Goal: Communication & Community: Ask a question

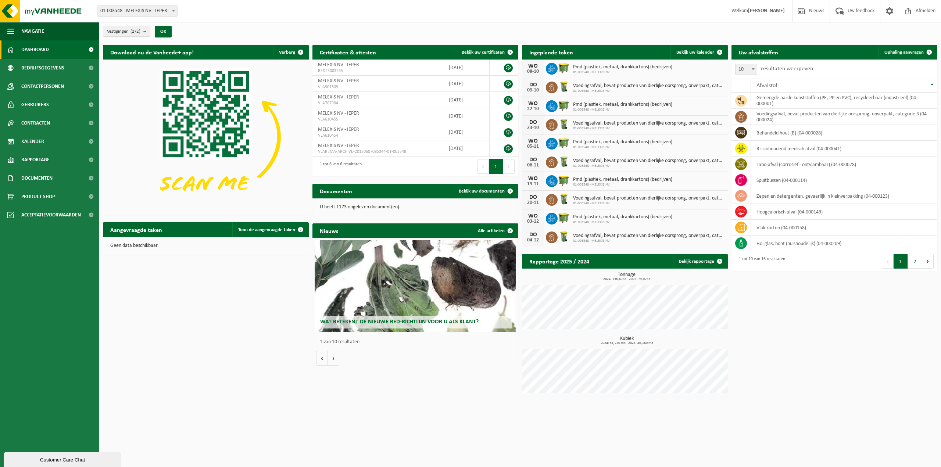
click at [54, 202] on div "Customer Care Chat" at bounding box center [62, 460] width 107 height 6
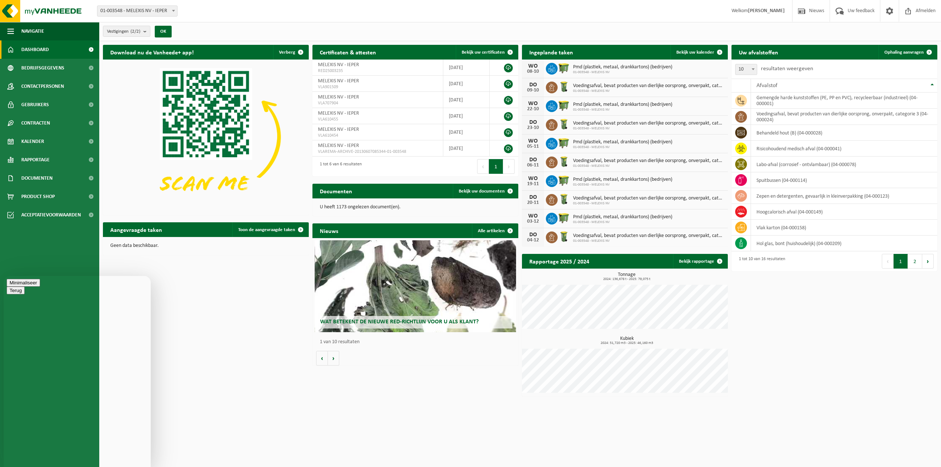
type textarea "B"
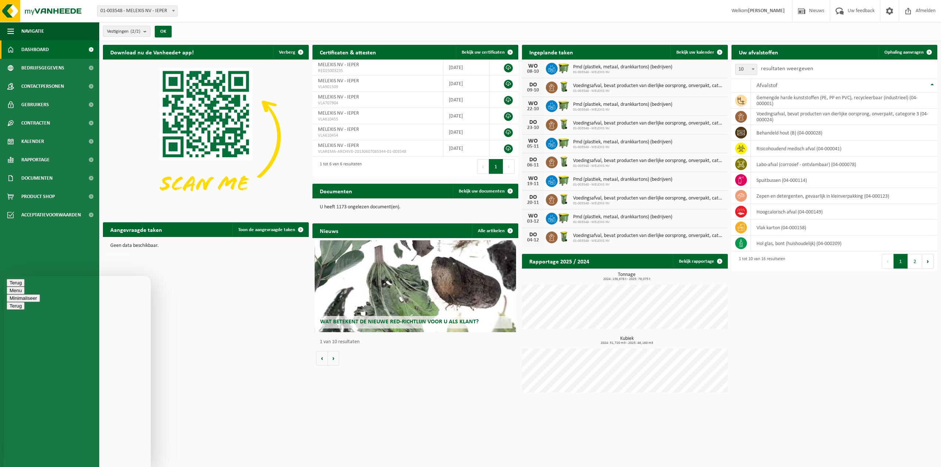
type textarea "Goeiemorgen, met [PERSON_NAME]. ik zou me tot u willen richten met een vraag om…"
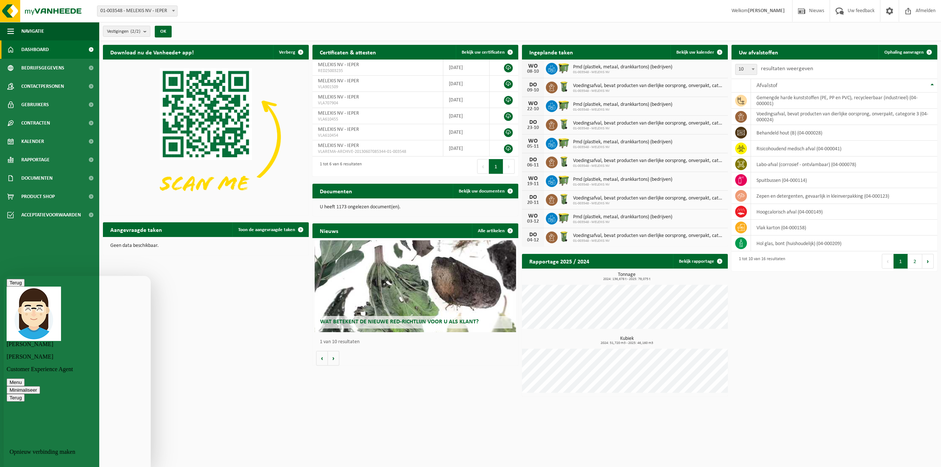
scroll to position [202, 0]
type textarea "Bedankt voor uw respons !"
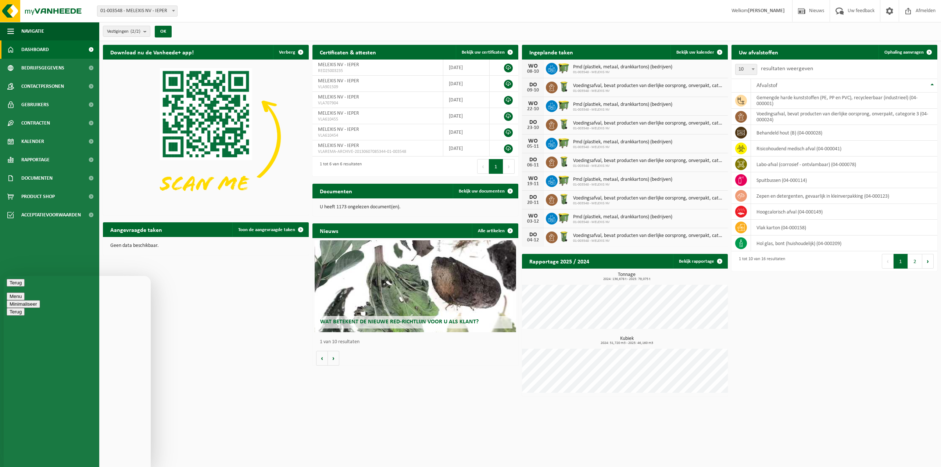
scroll to position [19, 0]
